Goal: Communication & Community: Answer question/provide support

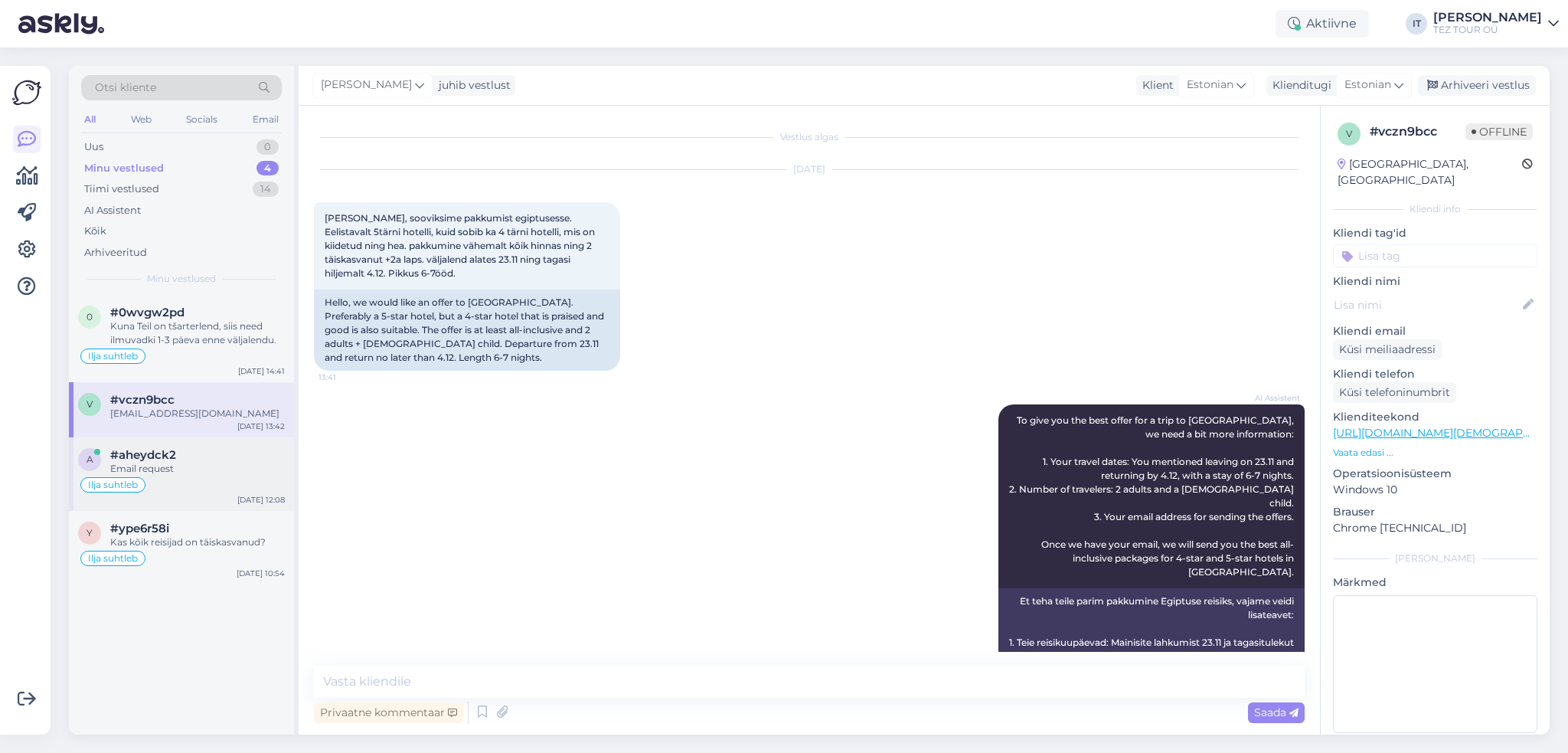
scroll to position [300, 0]
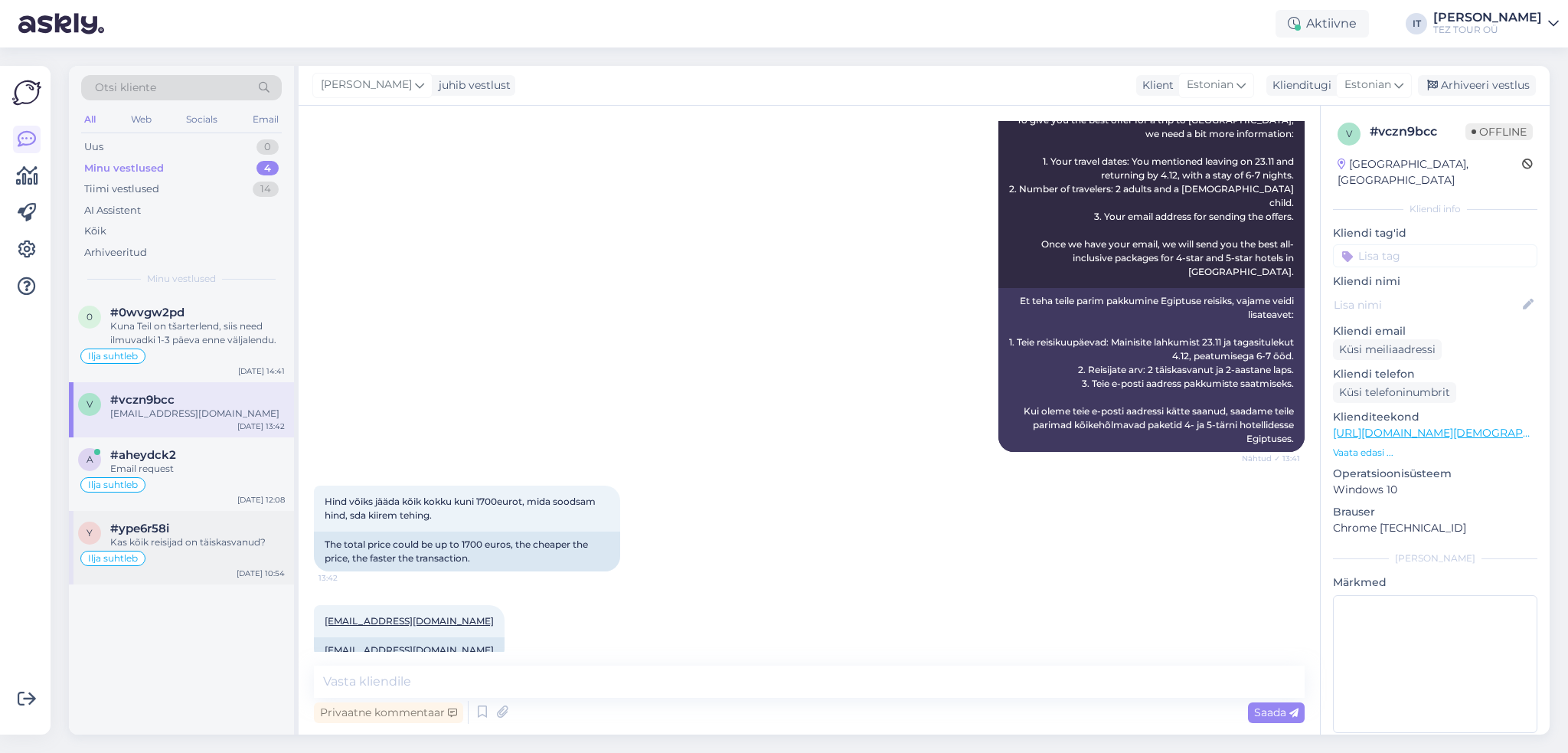
click at [227, 557] on div "Ilja suhtleb" at bounding box center [180, 558] width 207 height 18
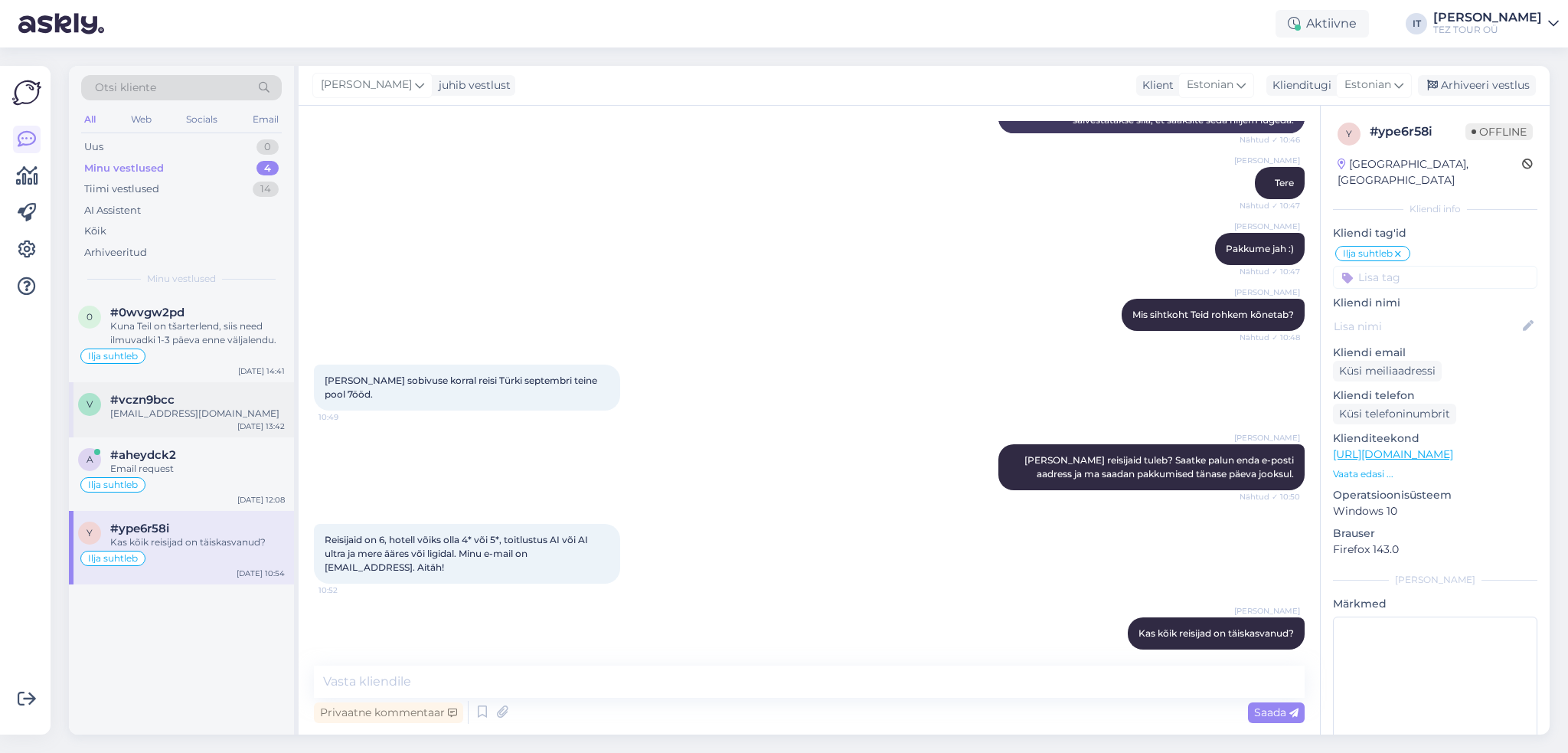
click at [229, 410] on div "[EMAIL_ADDRESS][DOMAIN_NAME]" at bounding box center [198, 413] width 175 height 14
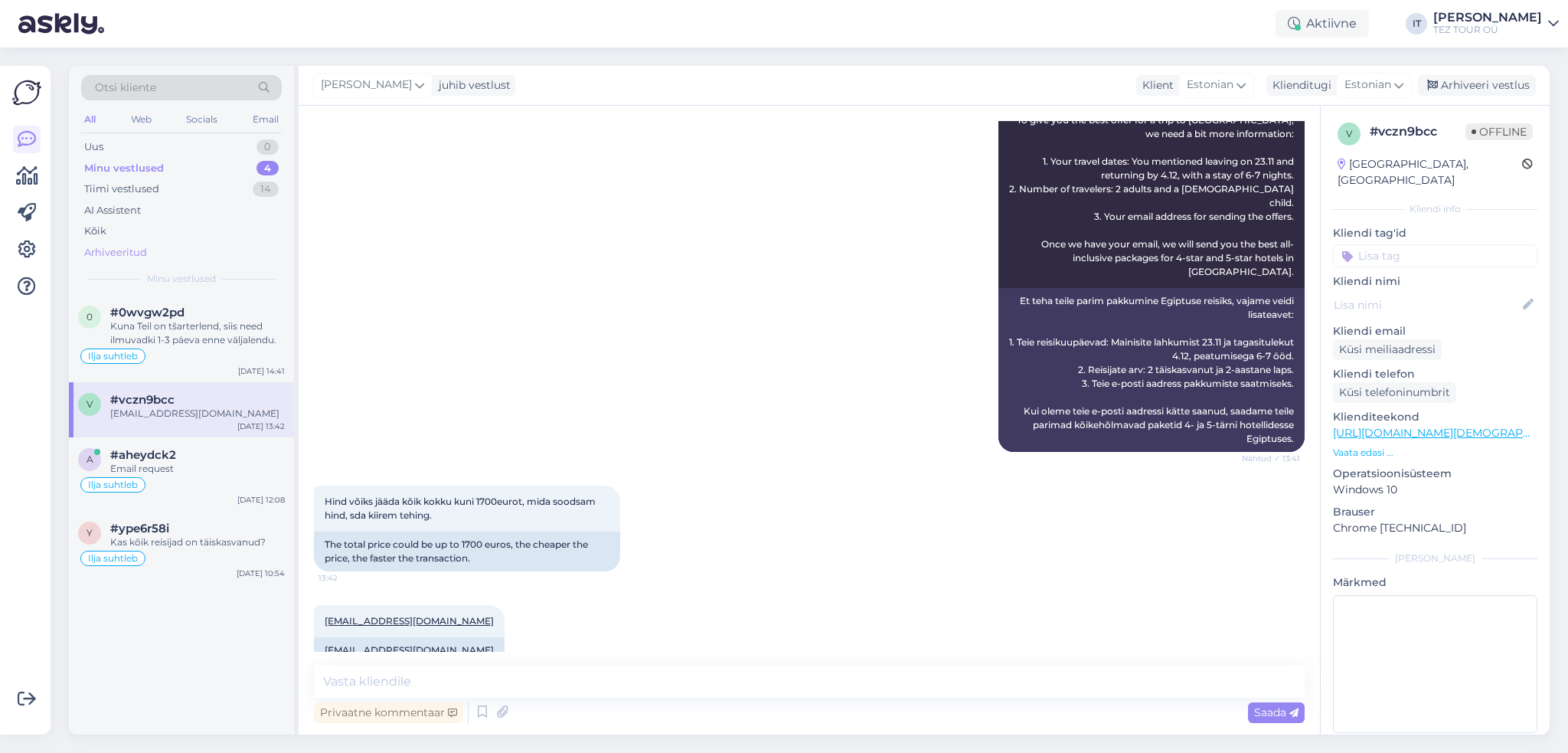
click at [178, 258] on div "Arhiveeritud" at bounding box center [181, 252] width 201 height 21
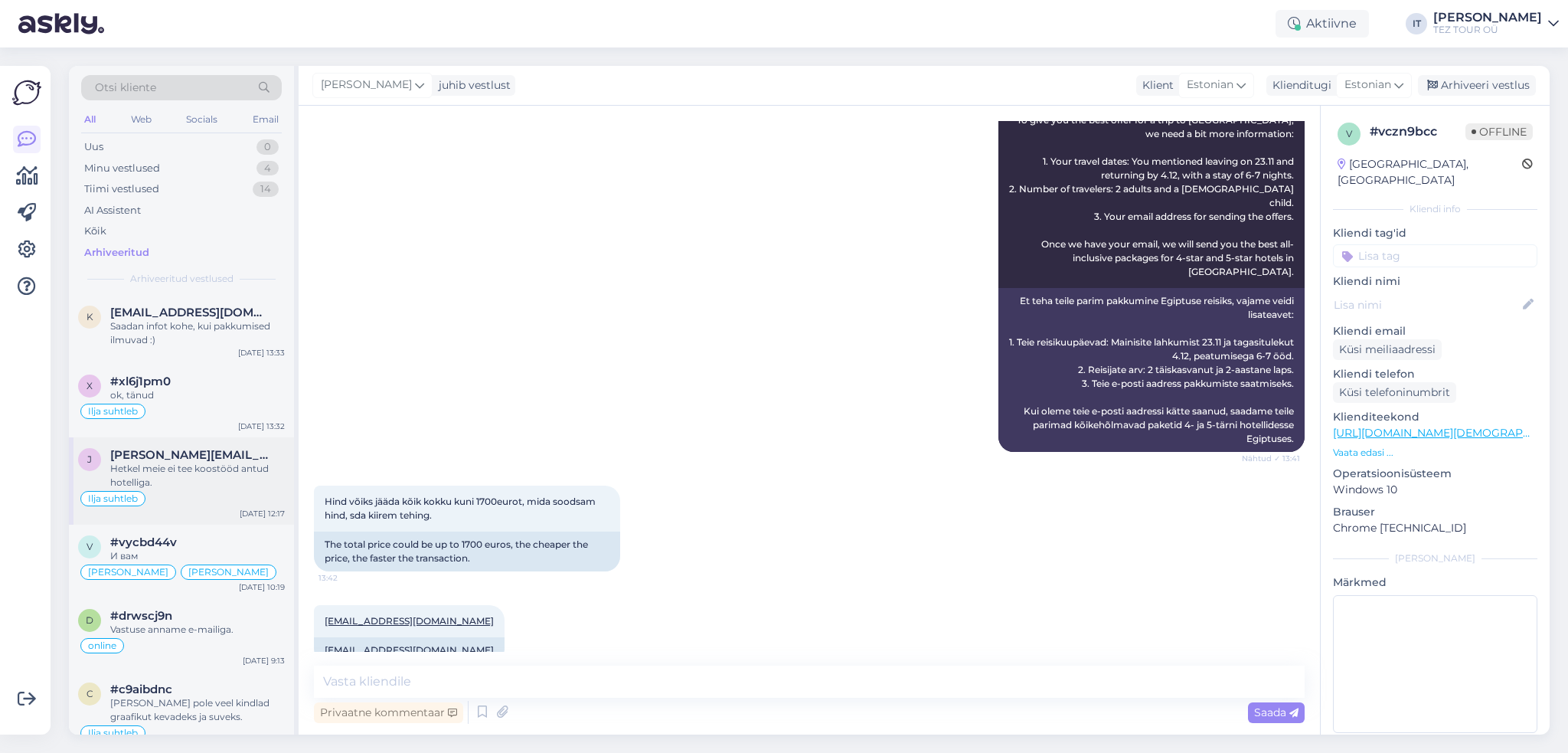
click at [172, 491] on div "Ilja suhtleb" at bounding box center [180, 498] width 207 height 18
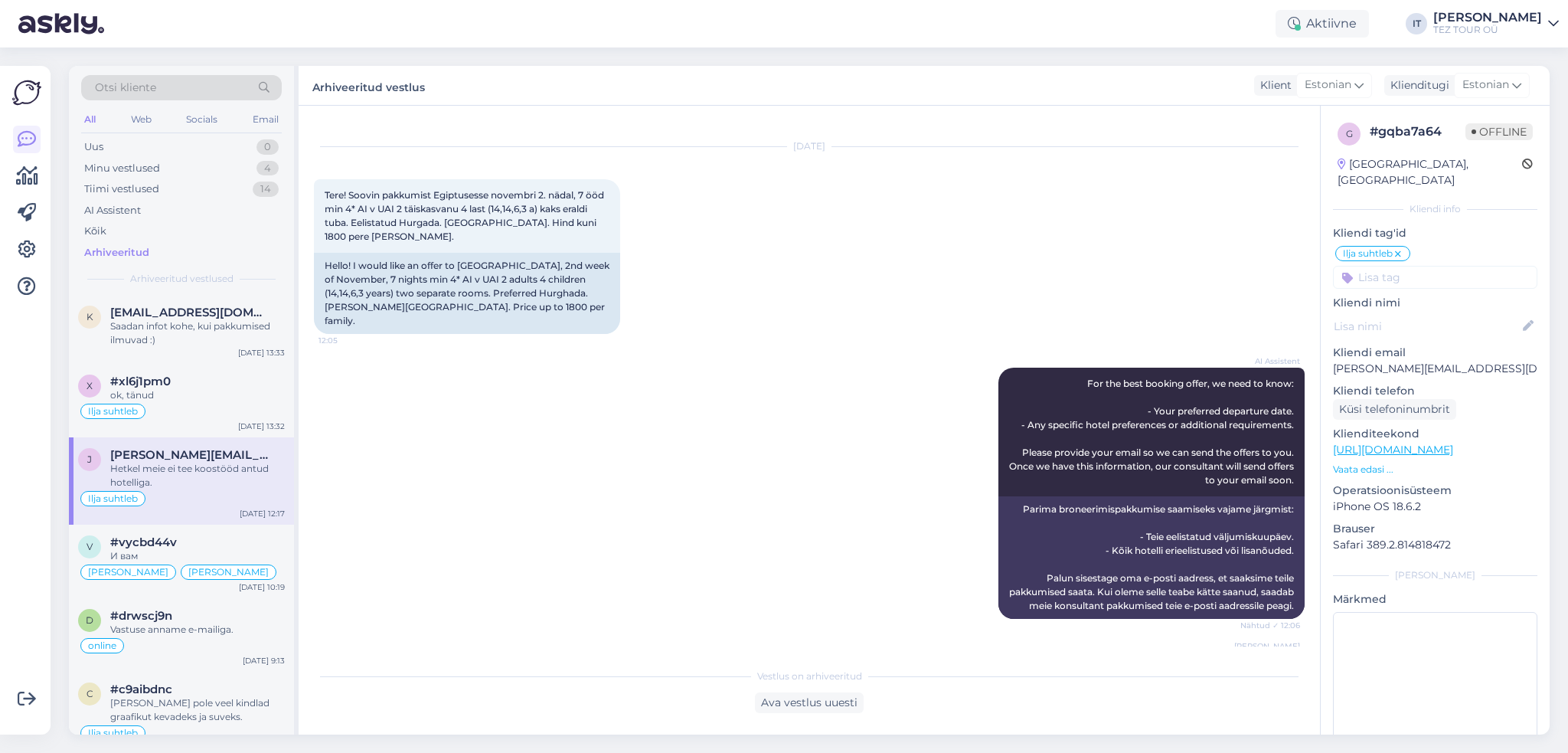
scroll to position [0, 0]
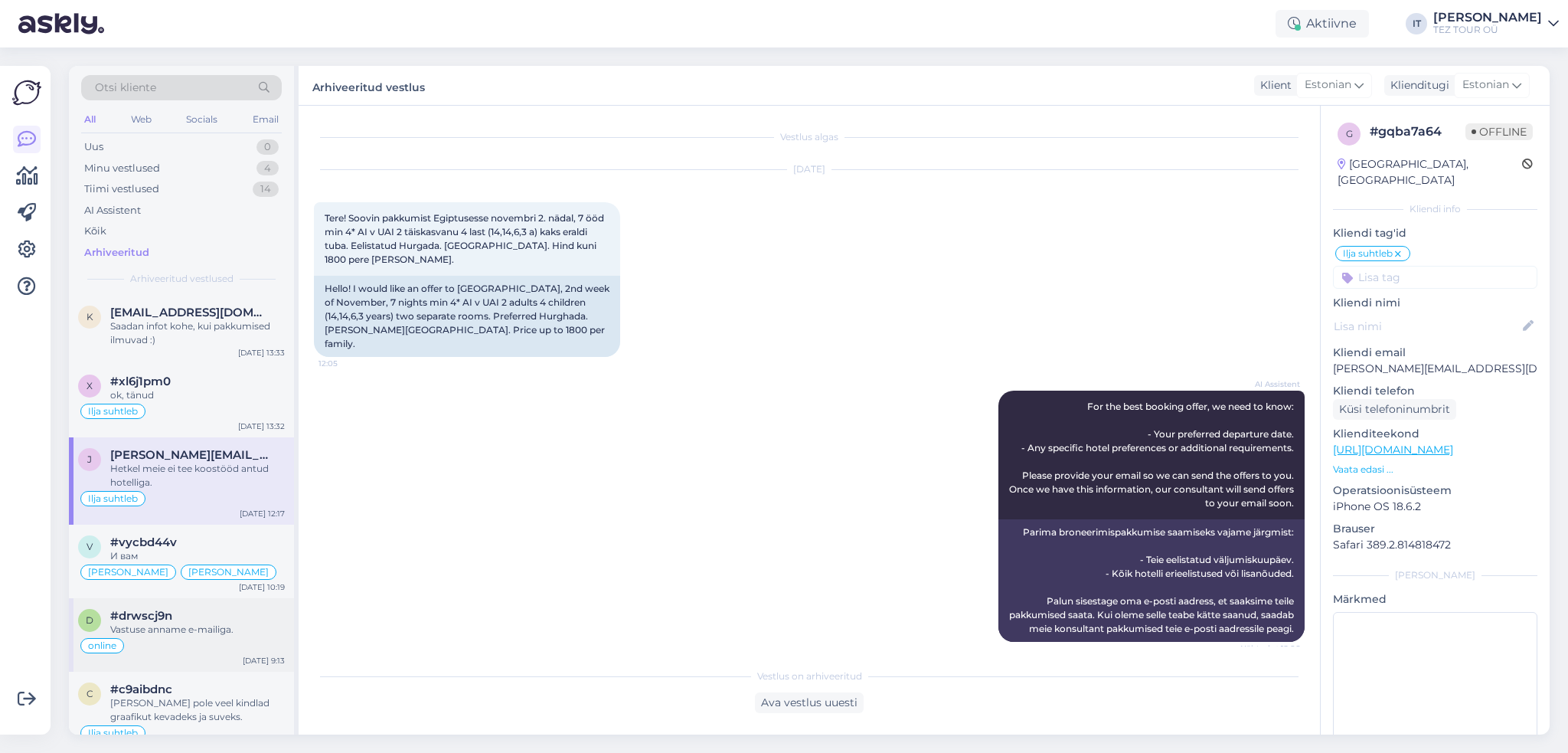
click at [232, 631] on div "Vastuse anname e-mailiga." at bounding box center [198, 630] width 175 height 14
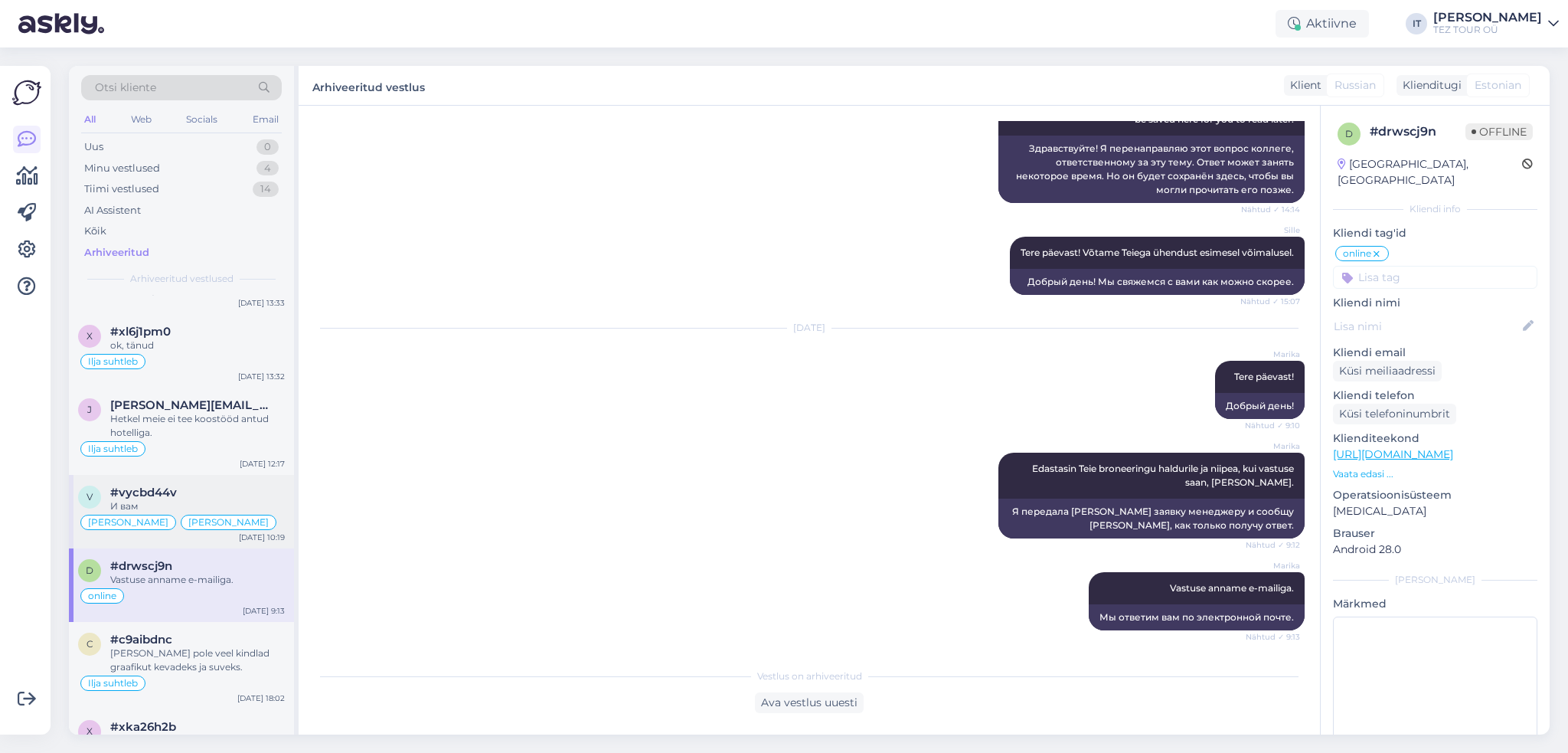
scroll to position [230, 0]
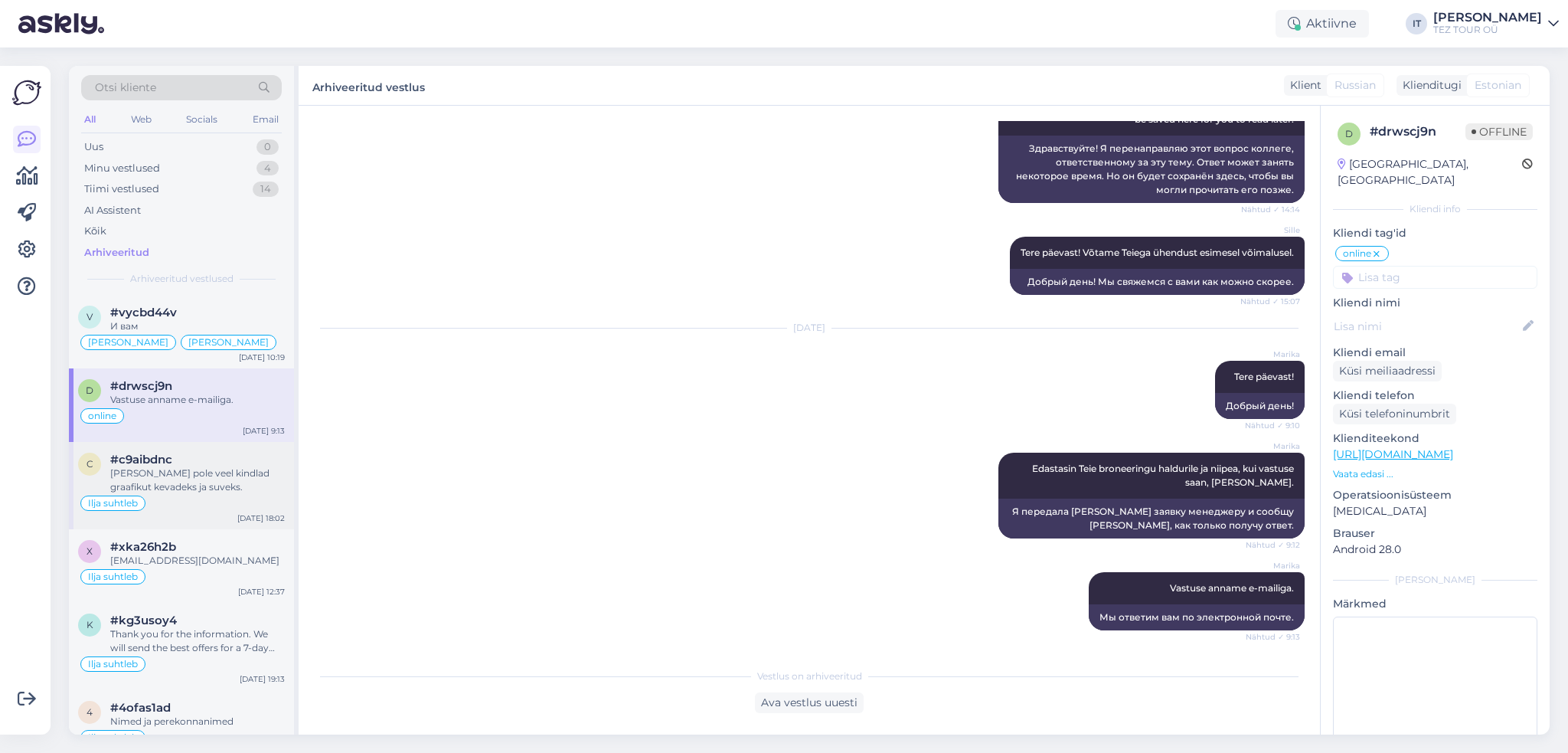
click at [248, 477] on div "[PERSON_NAME] pole veel kindlad graafikut kevadeks ja suveks." at bounding box center [198, 480] width 175 height 27
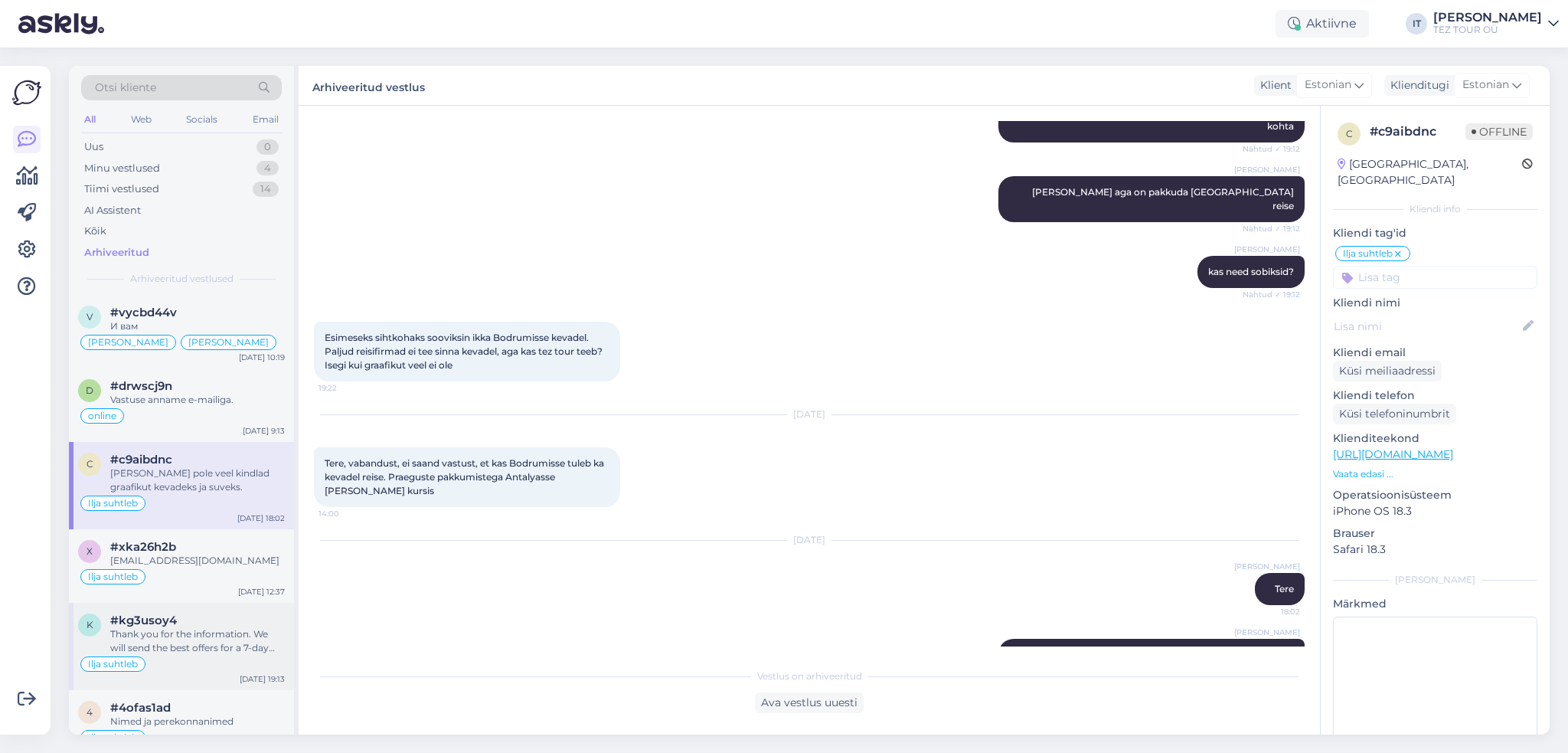
click at [236, 655] on div "Ilja suhtleb" at bounding box center [180, 664] width 207 height 18
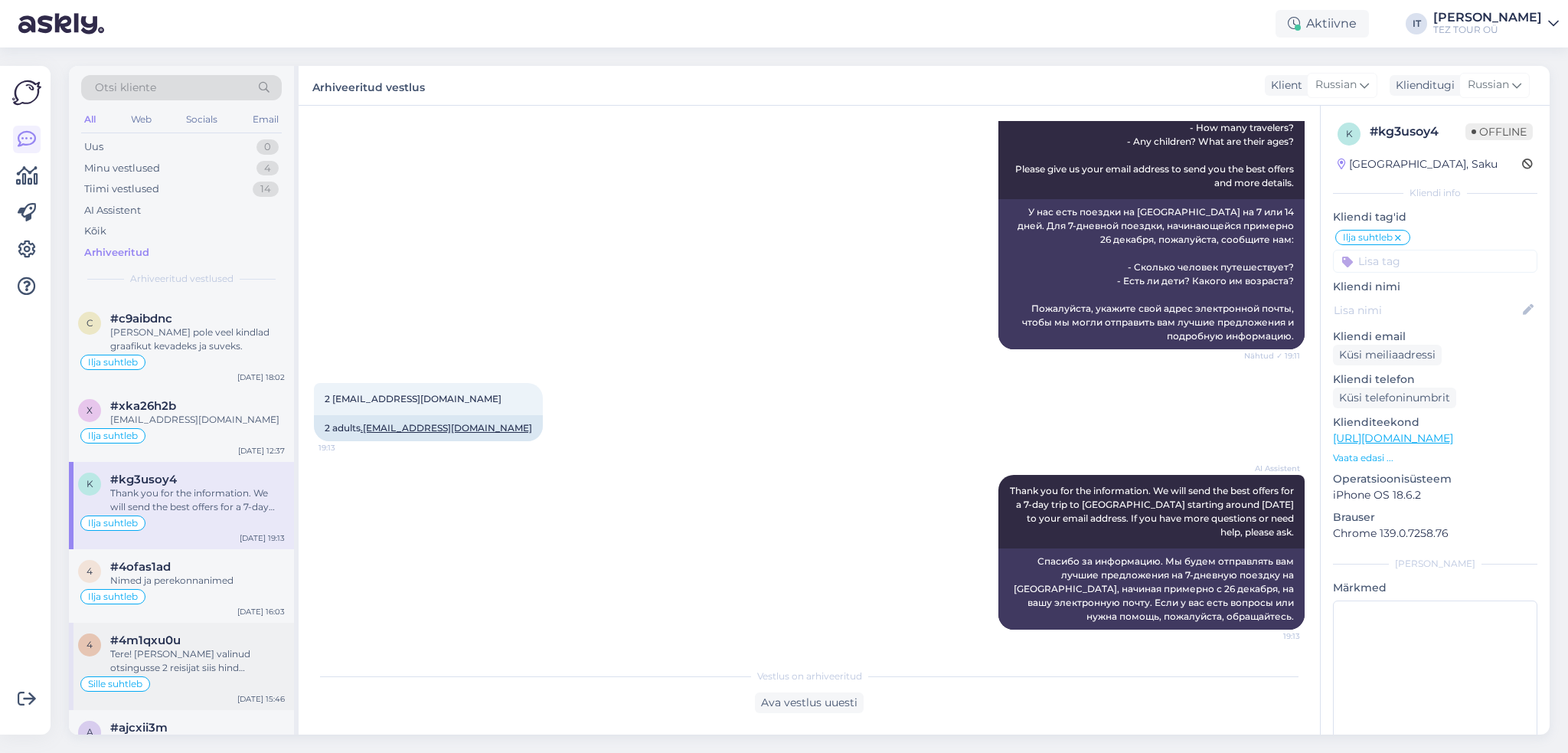
scroll to position [383, 0]
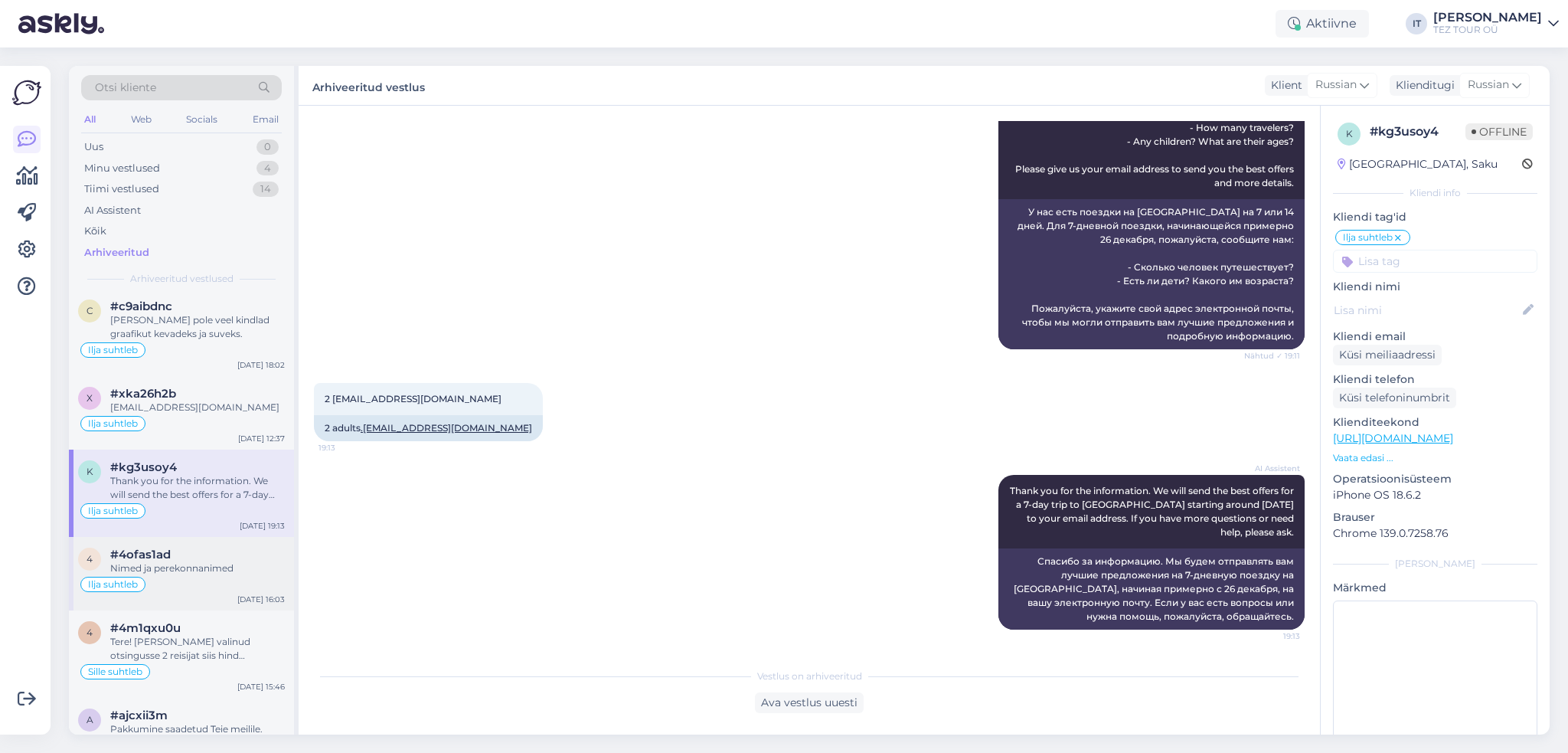
click at [231, 576] on div "Ilja suhtleb" at bounding box center [180, 584] width 207 height 18
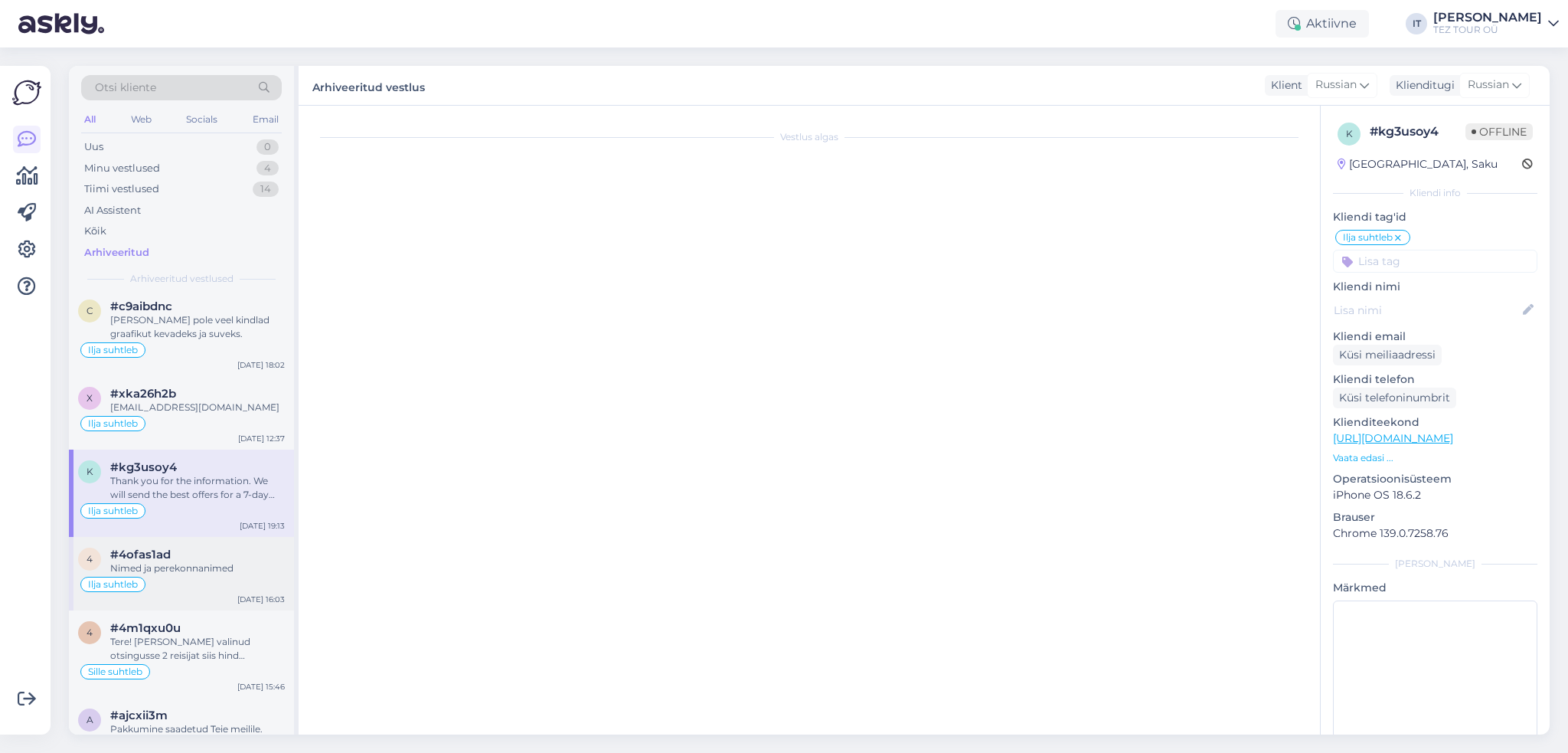
scroll to position [827, 0]
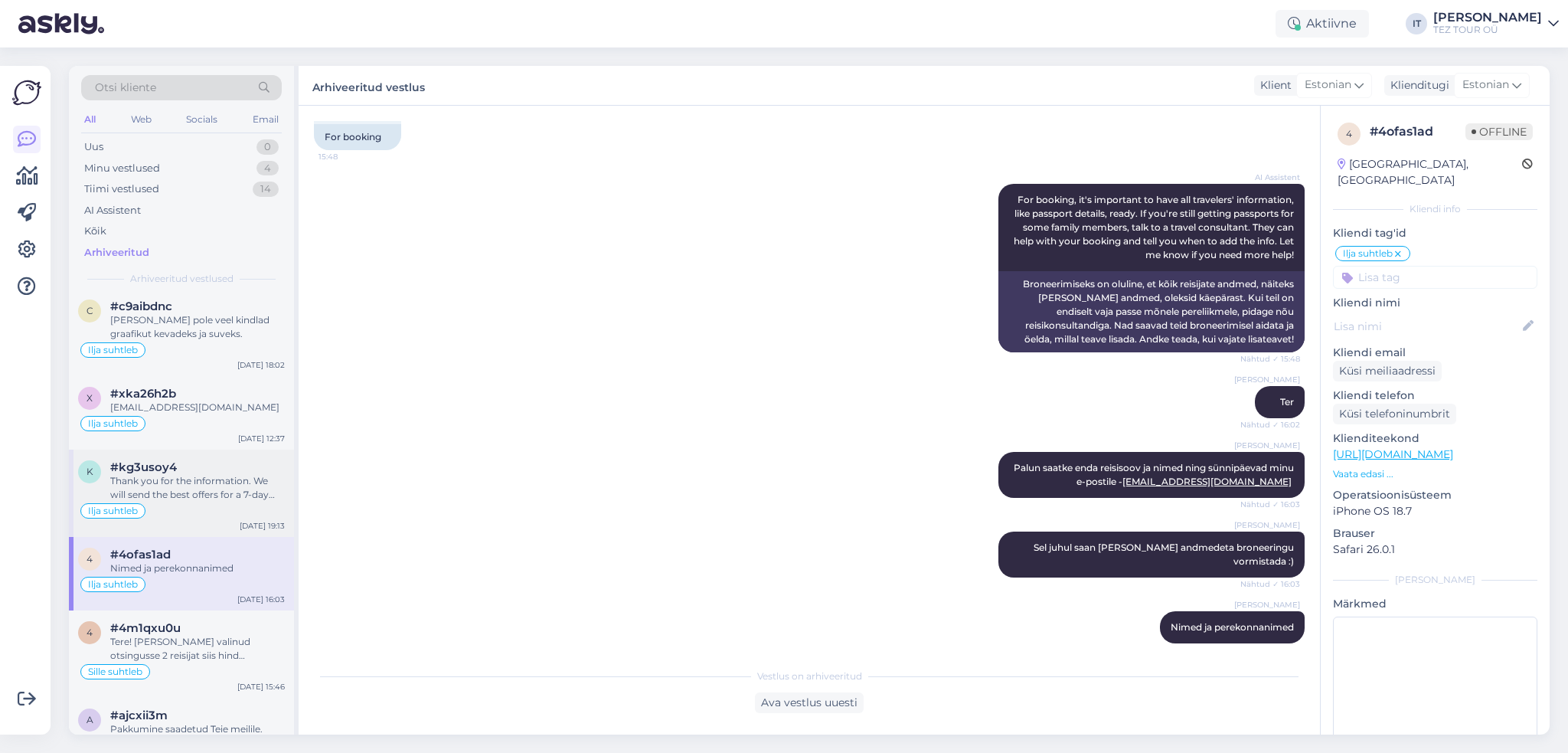
click at [199, 517] on div "k #kg3usoy4 Thank you for the information. We will send the best offers for a 7…" at bounding box center [181, 493] width 225 height 87
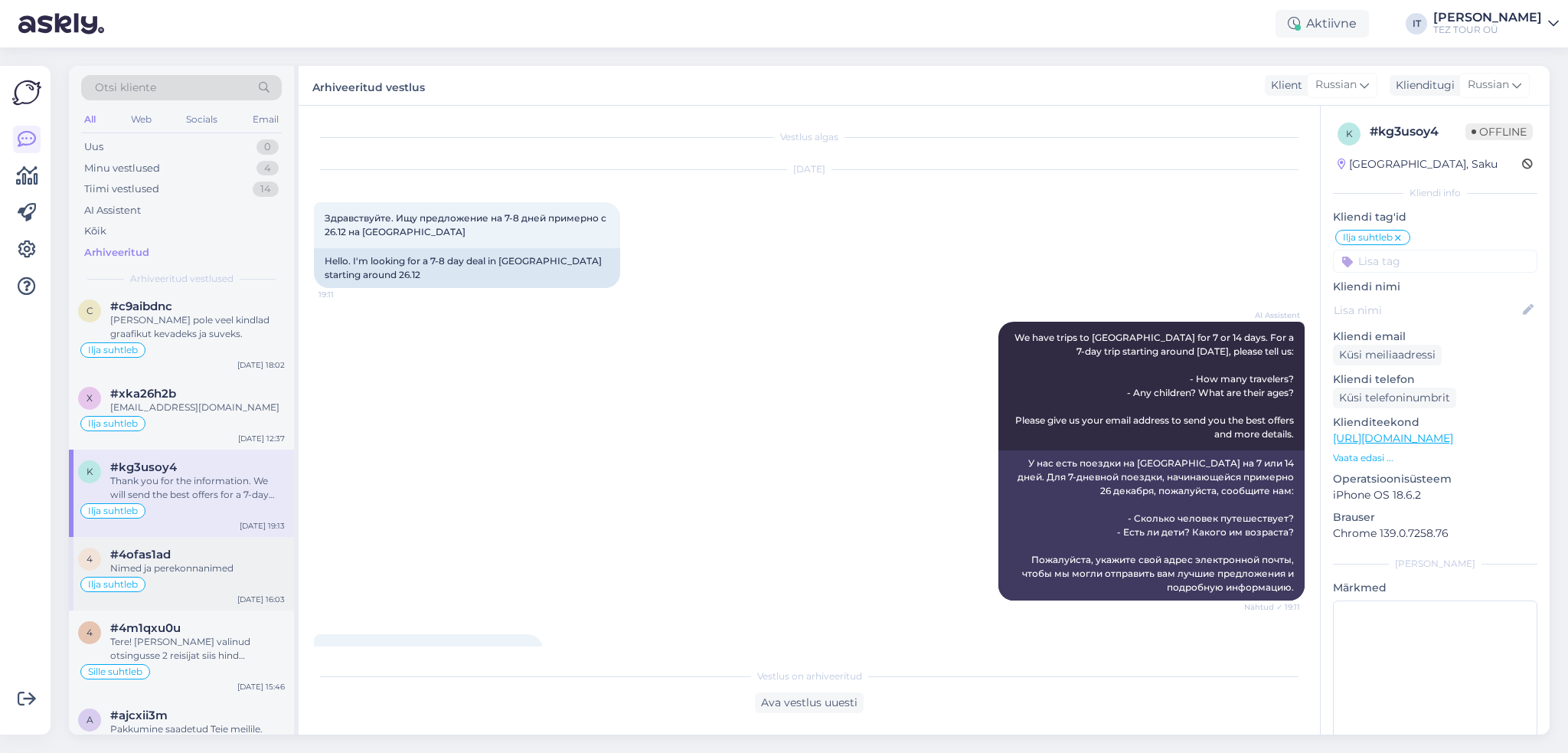
scroll to position [307, 0]
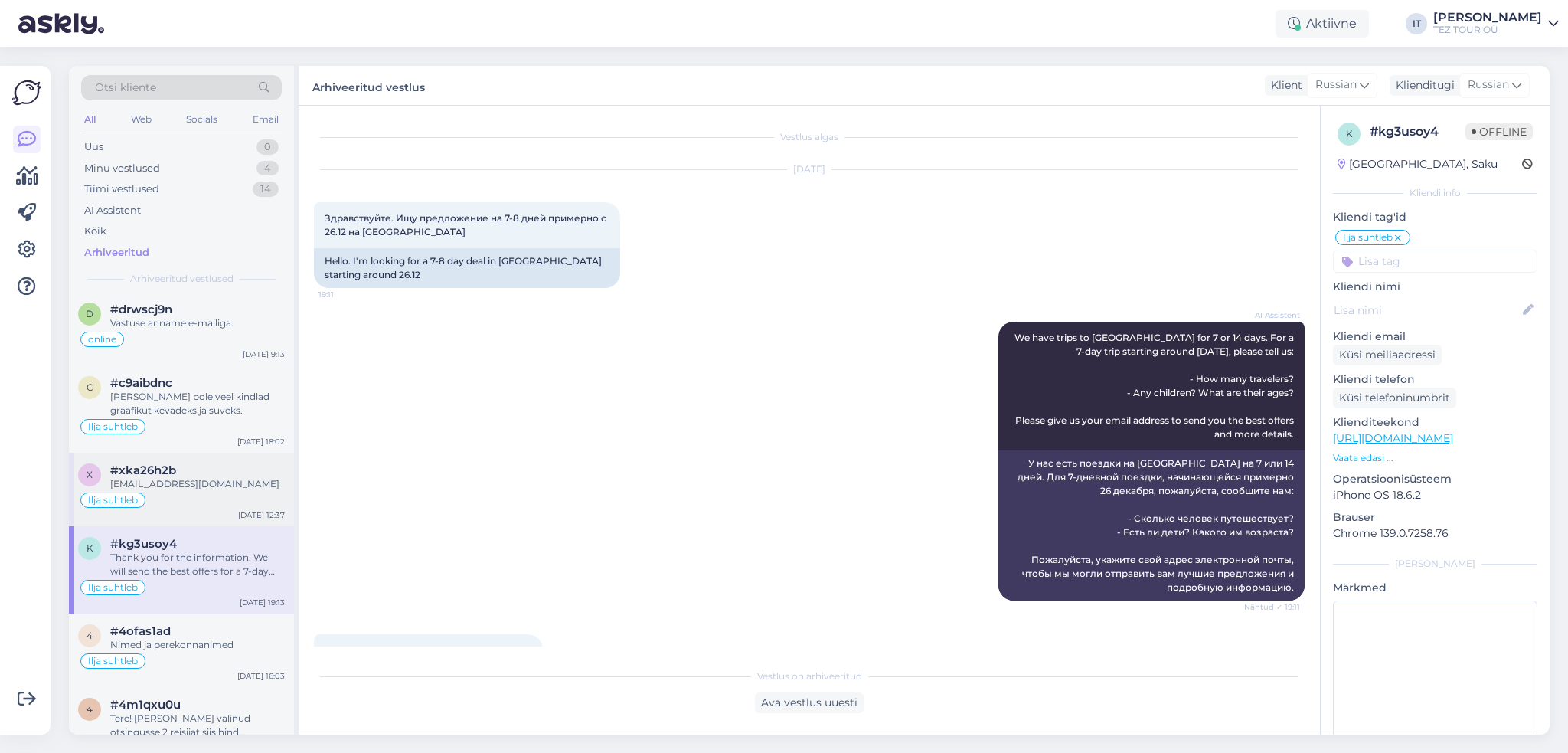
click at [227, 495] on div "Ilja suhtleb" at bounding box center [180, 500] width 207 height 18
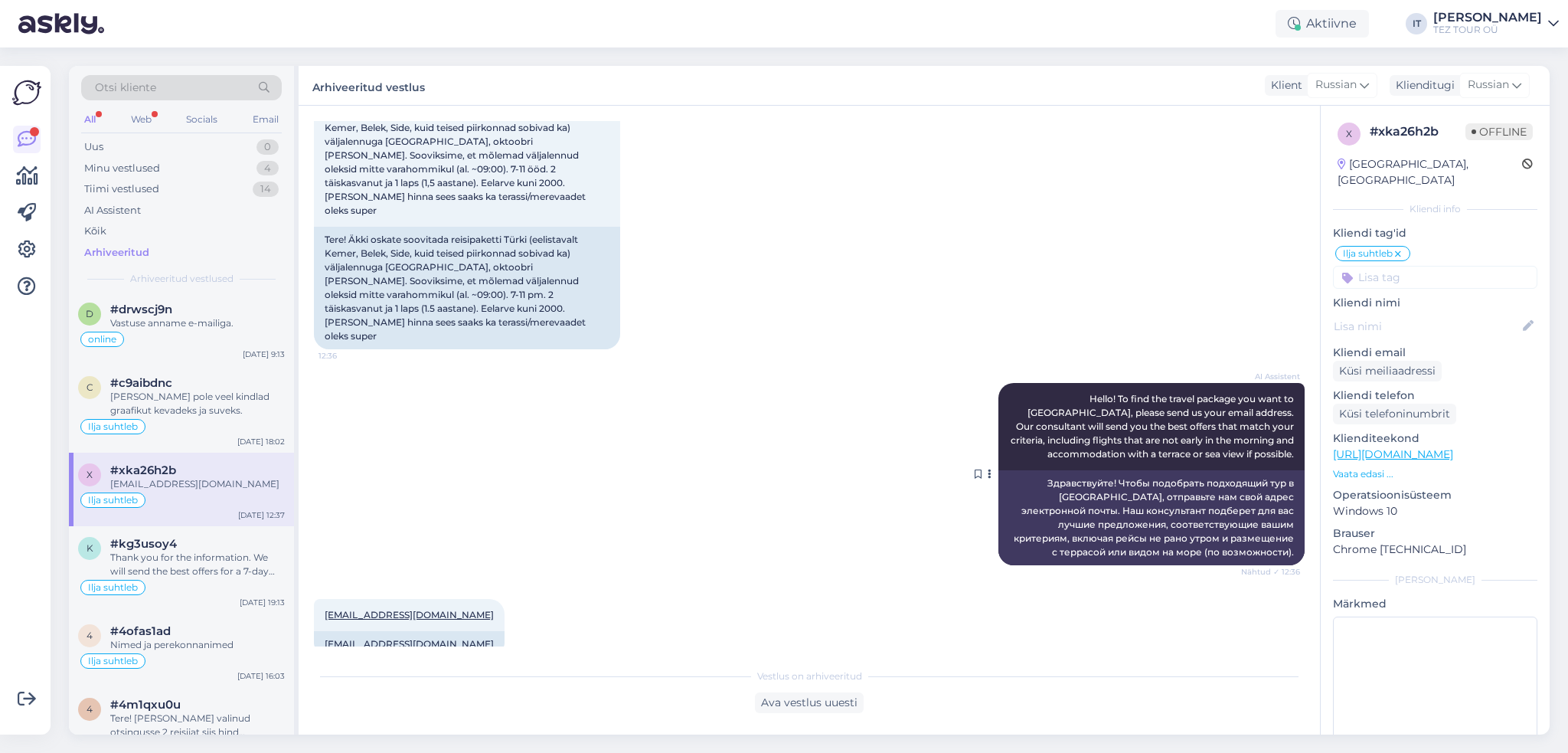
scroll to position [0, 0]
